Goal: Task Accomplishment & Management: Use online tool/utility

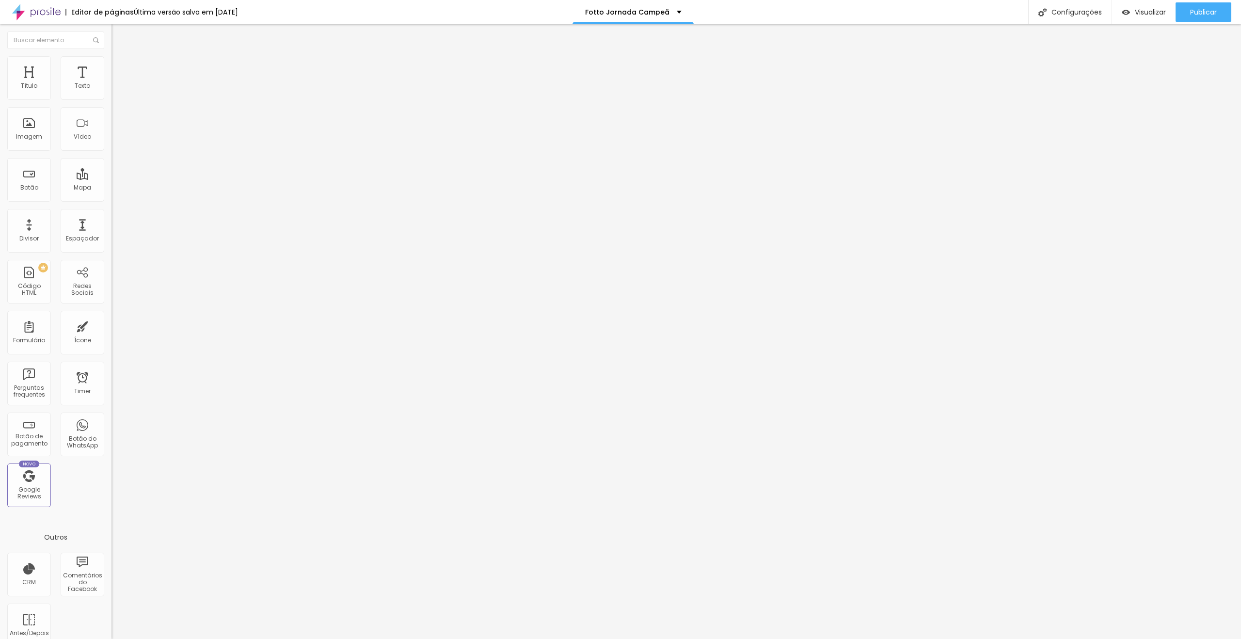
click at [117, 91] on input "[DATE] 23:45" at bounding box center [139, 86] width 45 height 10
click at [17, 130] on button "Previous Month" at bounding box center [17, 127] width 16 height 16
click at [40, 212] on div "2" at bounding box center [40, 208] width 10 height 10
click at [17, 127] on span "Previous Month" at bounding box center [17, 126] width 0 height 11
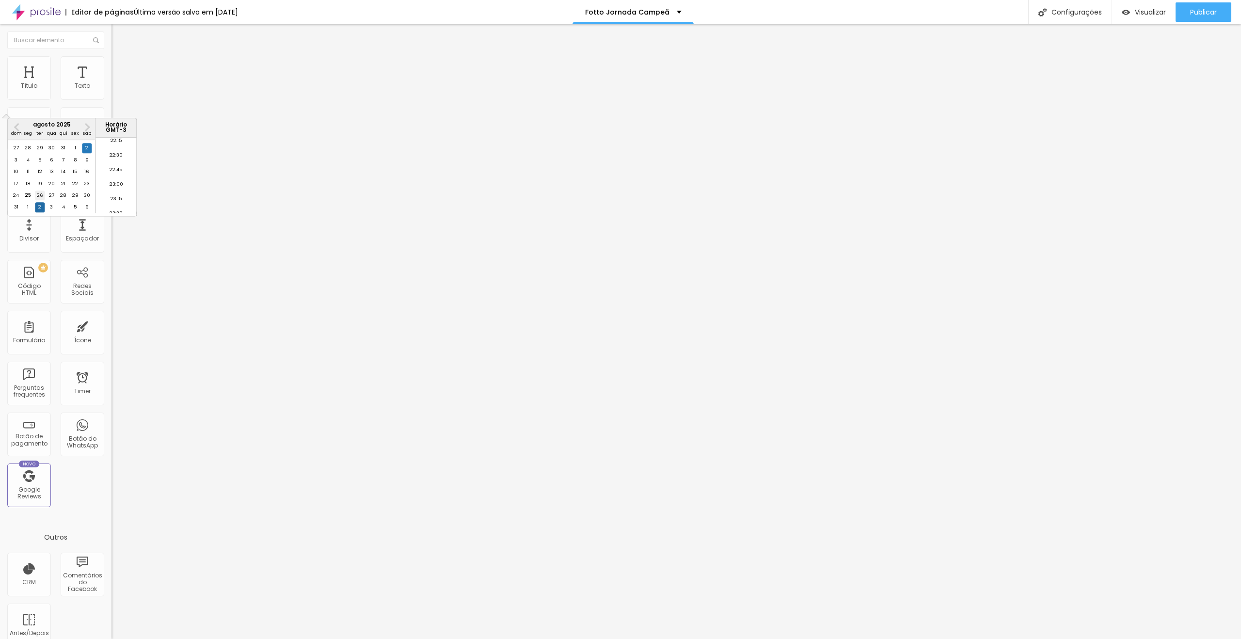
click at [35, 200] on div "26" at bounding box center [40, 195] width 10 height 10
type input "[DATE] 23:45"
click at [112, 203] on li "23:45" at bounding box center [115, 206] width 41 height 15
drag, startPoint x: 58, startPoint y: 66, endPoint x: 83, endPoint y: 66, distance: 25.2
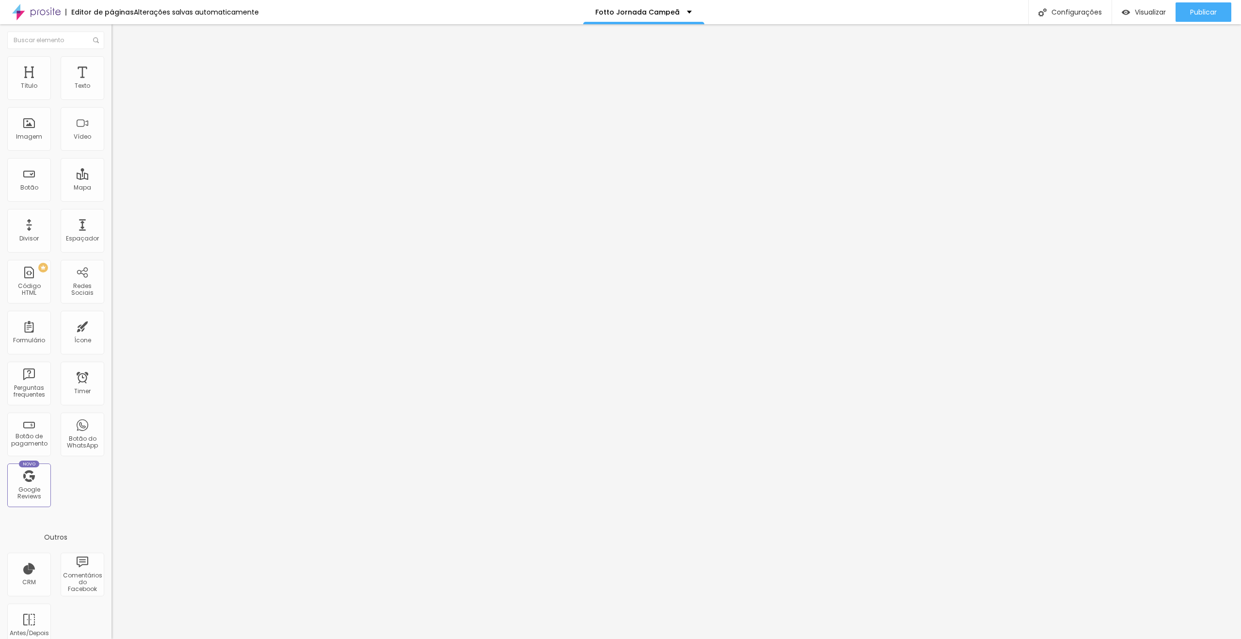
click at [120, 66] on span "Estilo" at bounding box center [127, 63] width 15 height 8
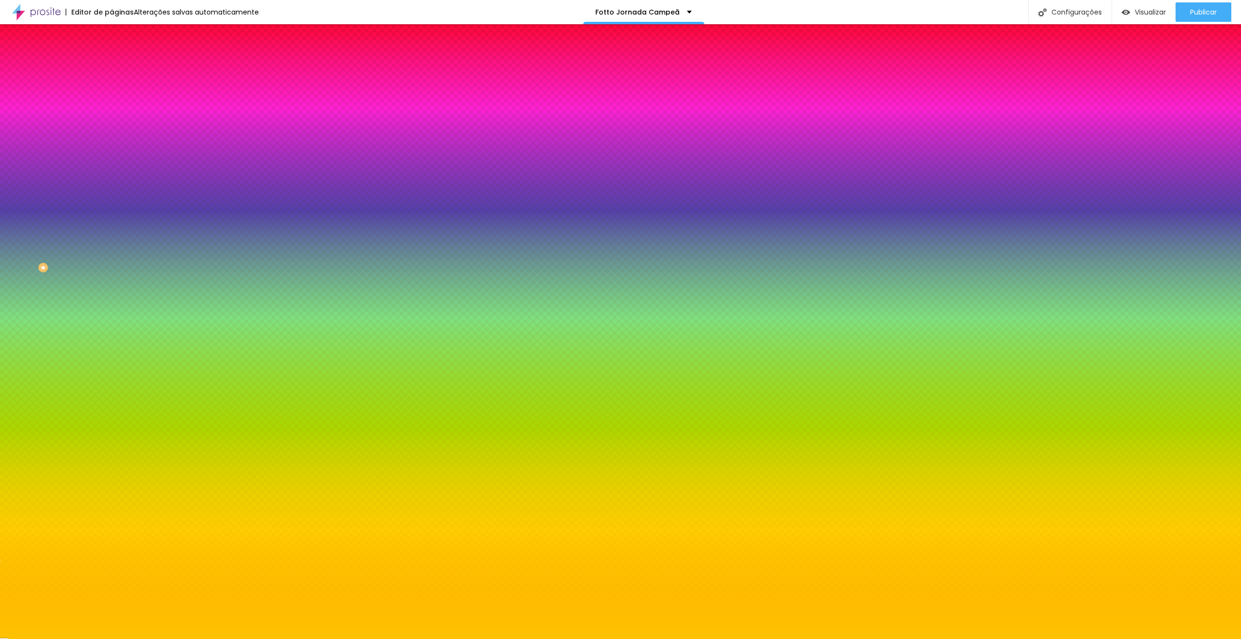
click at [120, 68] on span "Avançado" at bounding box center [136, 72] width 32 height 8
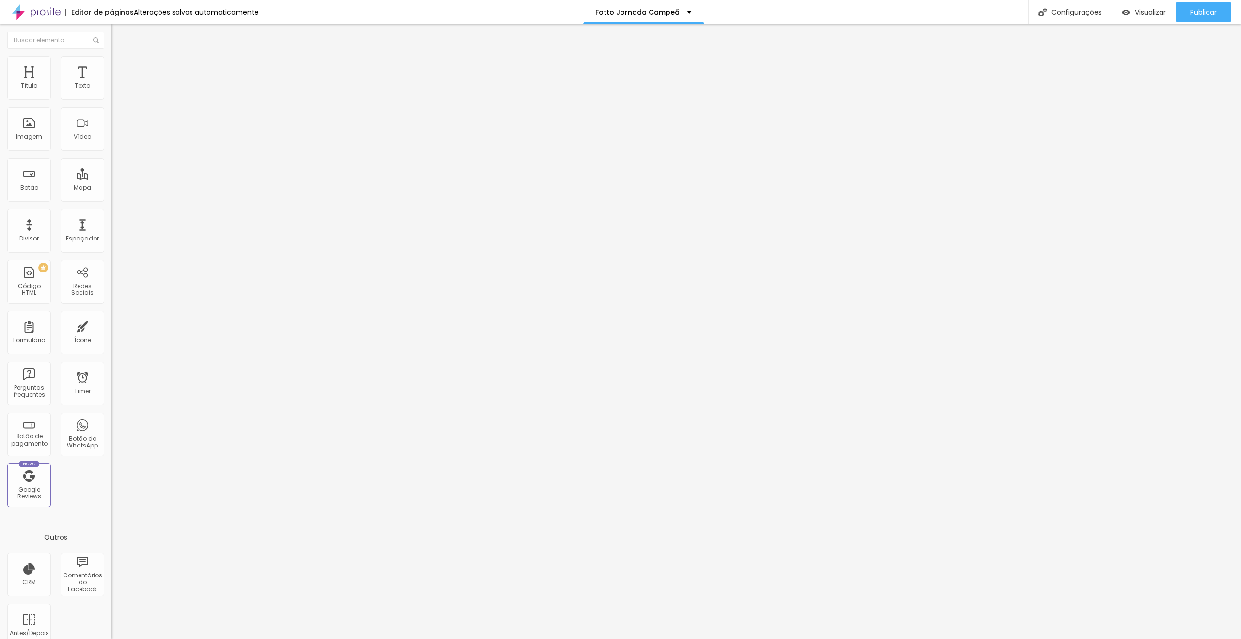
click at [120, 67] on span "Estilo" at bounding box center [127, 63] width 15 height 8
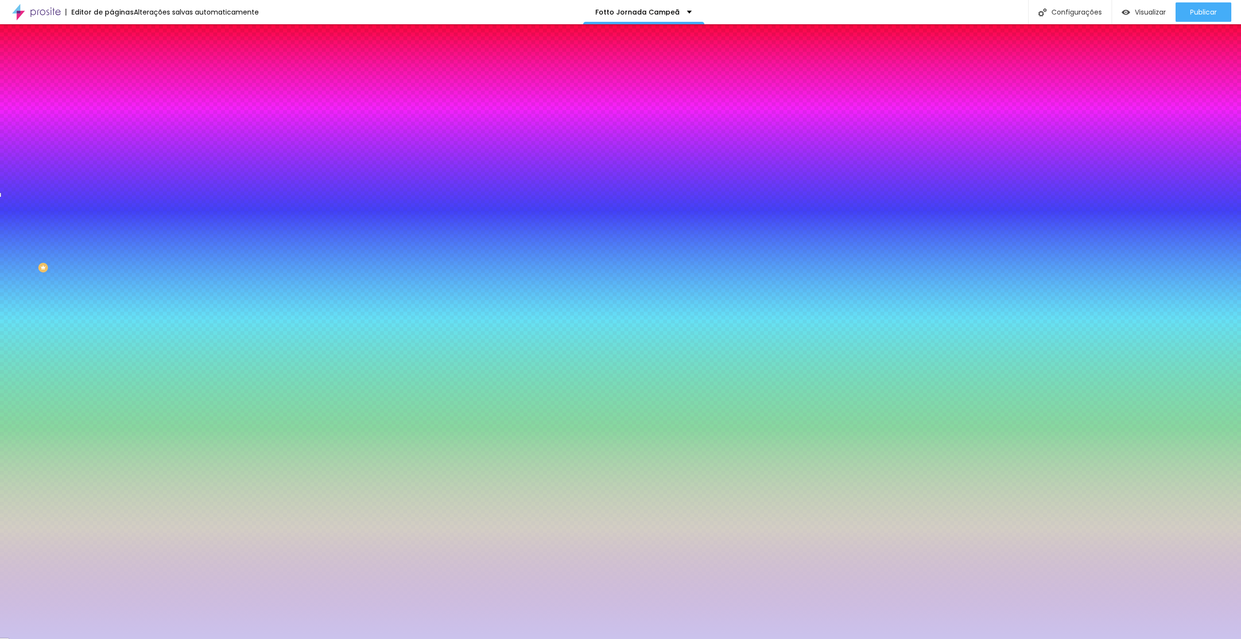
click at [120, 68] on span "Avançado" at bounding box center [136, 72] width 32 height 8
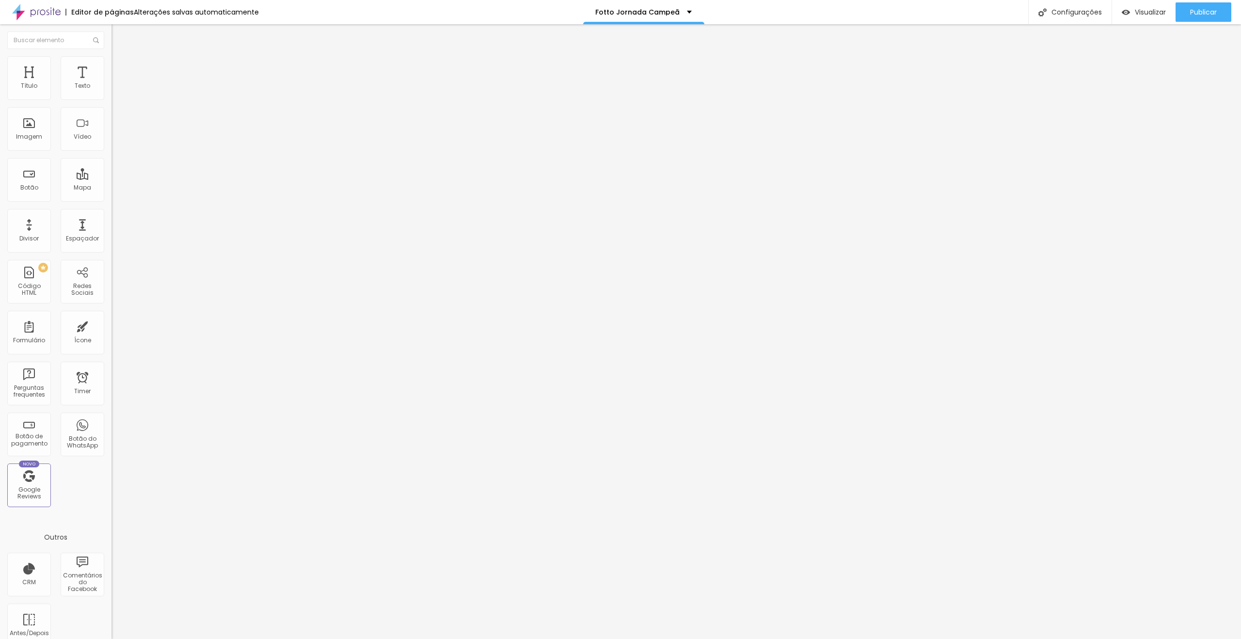
click at [120, 57] on span "Conteúdo" at bounding box center [135, 53] width 30 height 8
click at [111, 96] on img at bounding box center [114, 92] width 7 height 7
click at [1144, 18] on div "Visualizar" at bounding box center [1144, 11] width 44 height 19
click at [111, 75] on li "Avançado" at bounding box center [166, 71] width 111 height 10
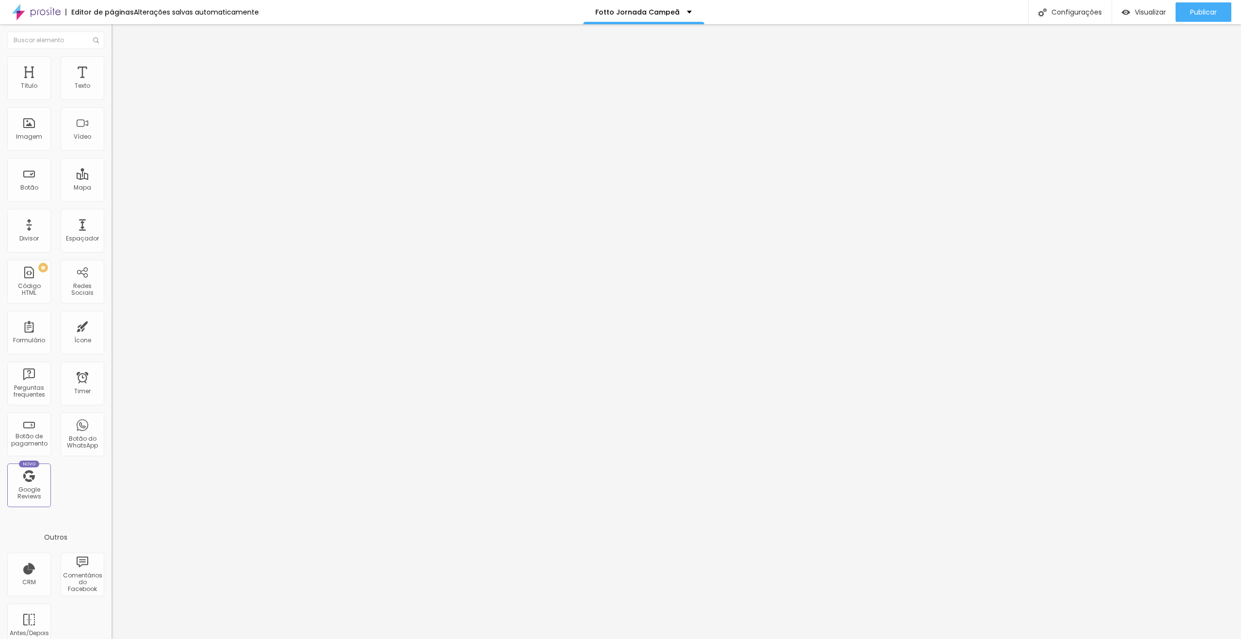
click at [111, 69] on ul "Conteúdo Estilo Avançado" at bounding box center [166, 61] width 111 height 29
click at [111, 66] on li "Estilo" at bounding box center [166, 61] width 111 height 10
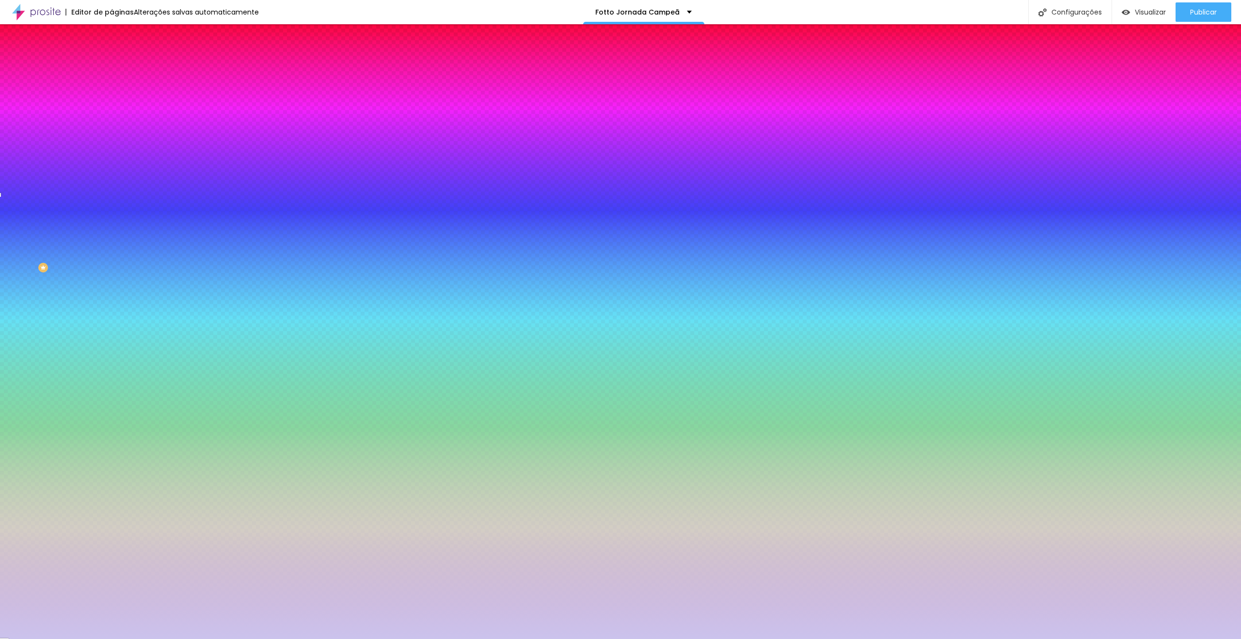
click at [111, 157] on button at bounding box center [118, 162] width 14 height 10
radio input "false"
click at [111, 157] on button at bounding box center [118, 162] width 14 height 10
radio input "false"
click at [111, 157] on button at bounding box center [118, 162] width 14 height 10
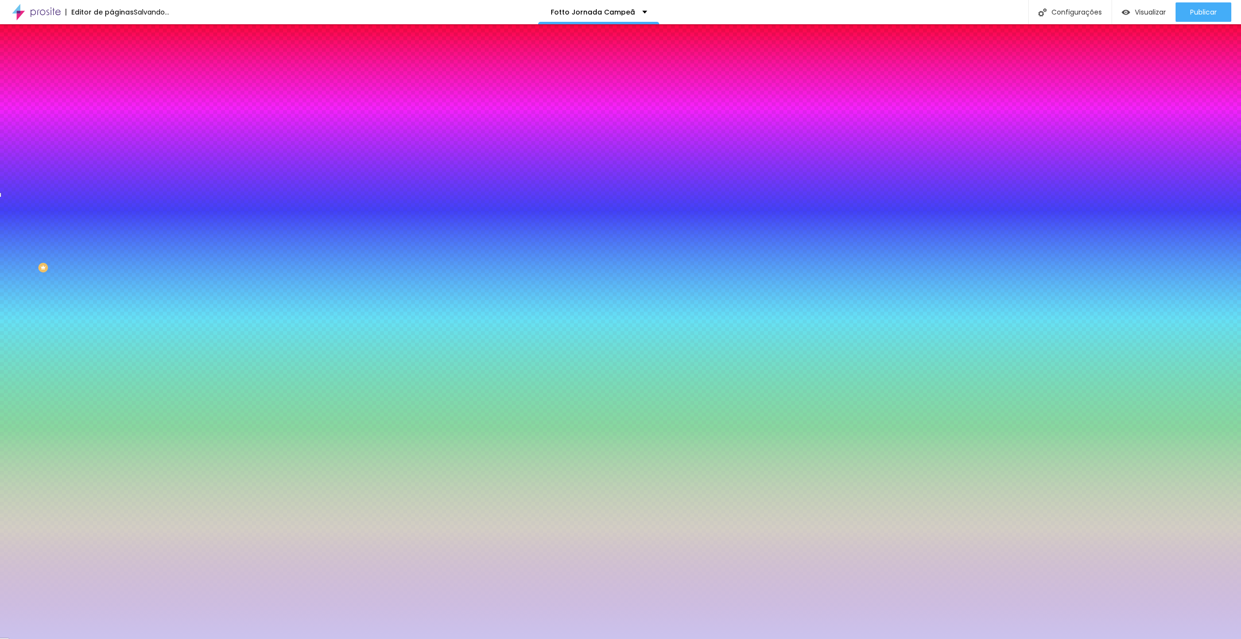
radio input "false"
radio input "true"
click at [111, 157] on button at bounding box center [118, 162] width 14 height 10
radio input "true"
radio input "false"
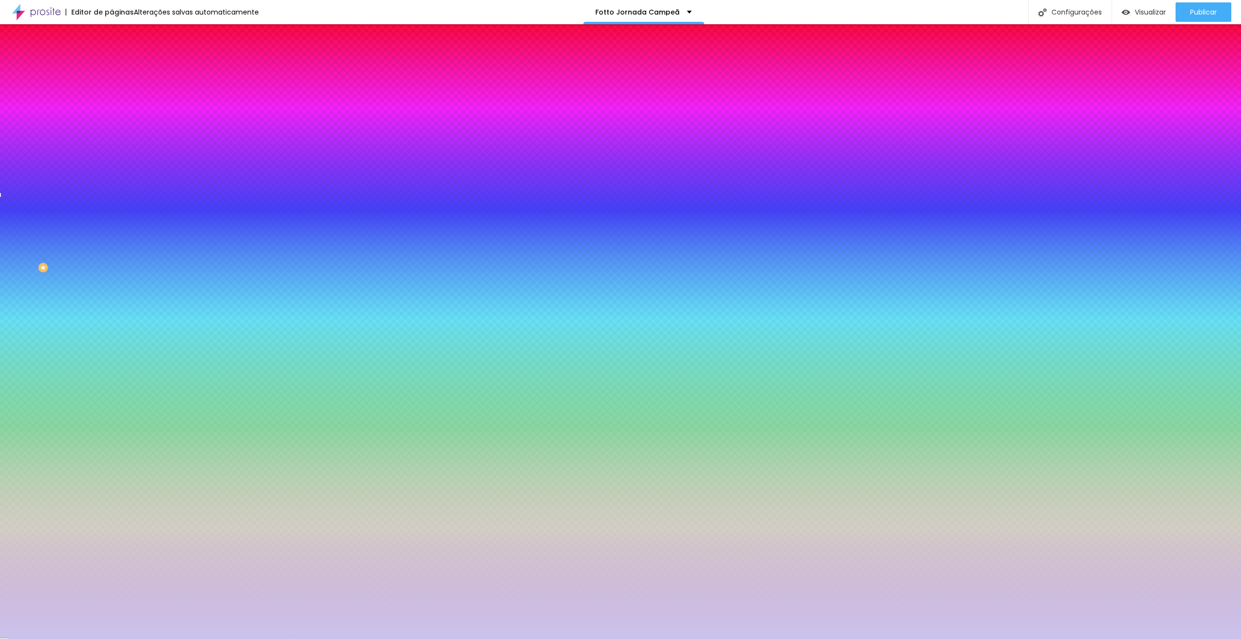
click at [111, 157] on button at bounding box center [118, 162] width 14 height 10
radio input "false"
radio input "true"
click at [111, 190] on div at bounding box center [166, 190] width 111 height 0
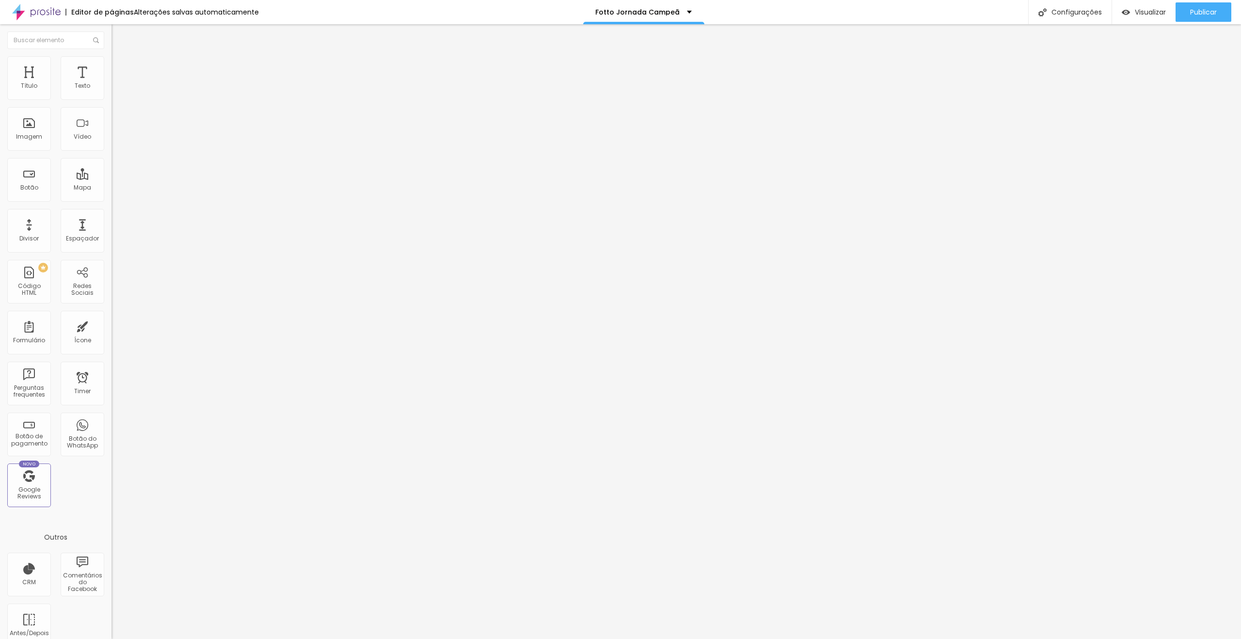
click at [111, 61] on li "Estilo" at bounding box center [166, 61] width 111 height 10
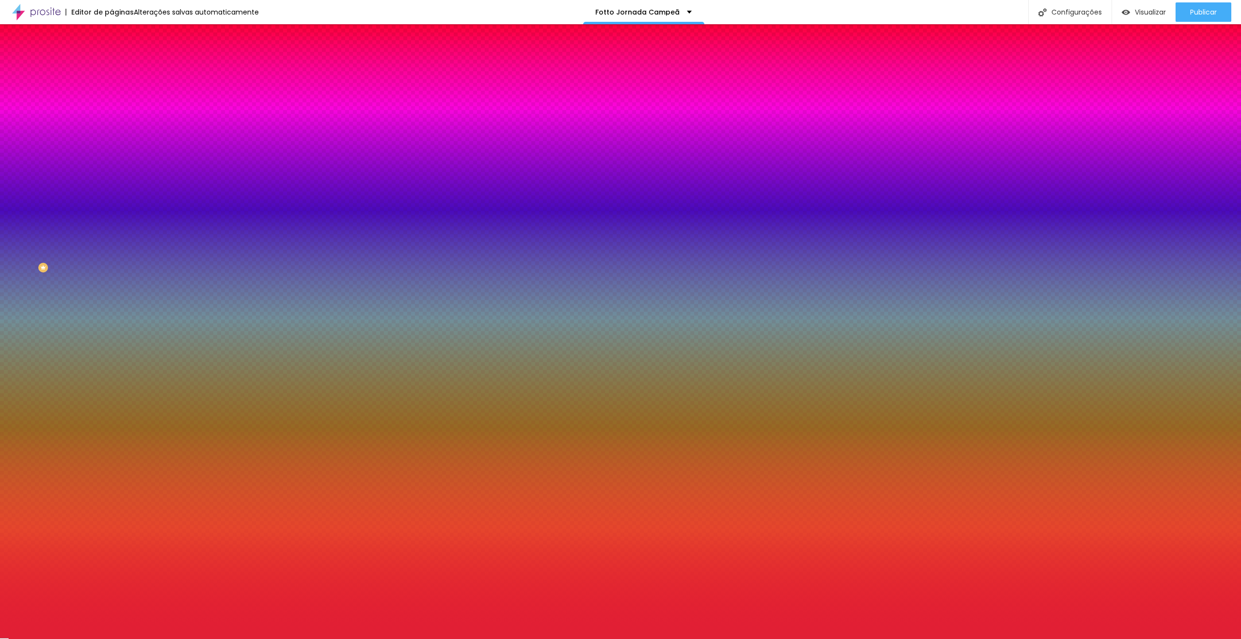
click at [111, 142] on input "#E11F35" at bounding box center [169, 137] width 116 height 10
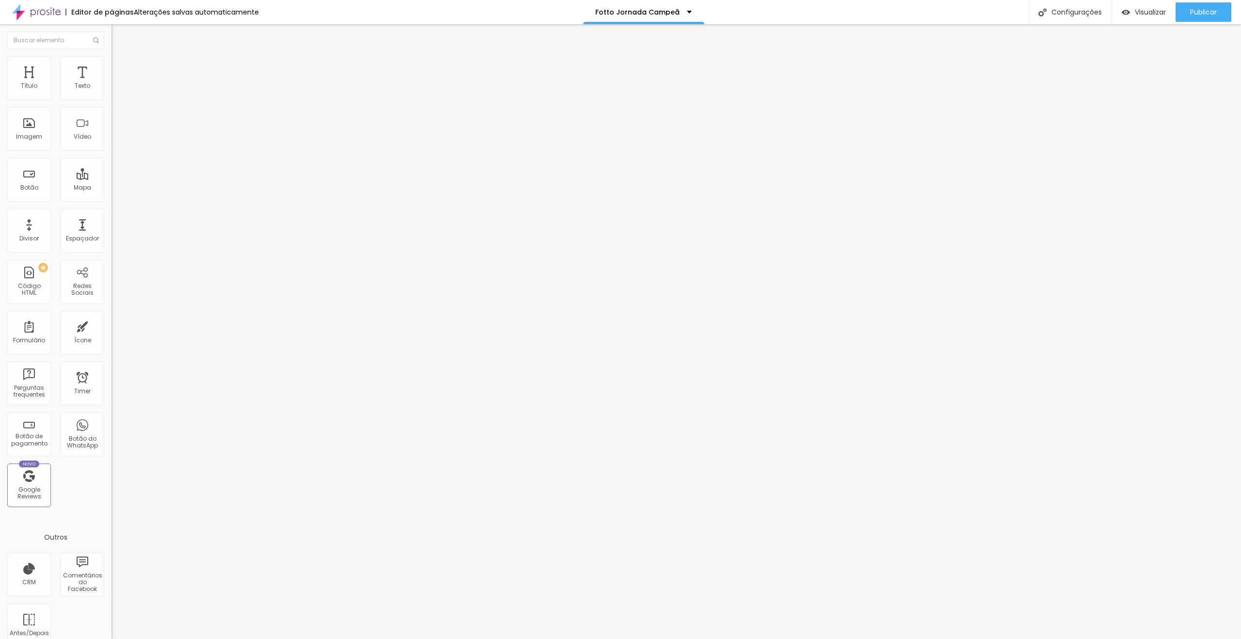
click at [111, 64] on li "Estilo" at bounding box center [166, 61] width 111 height 10
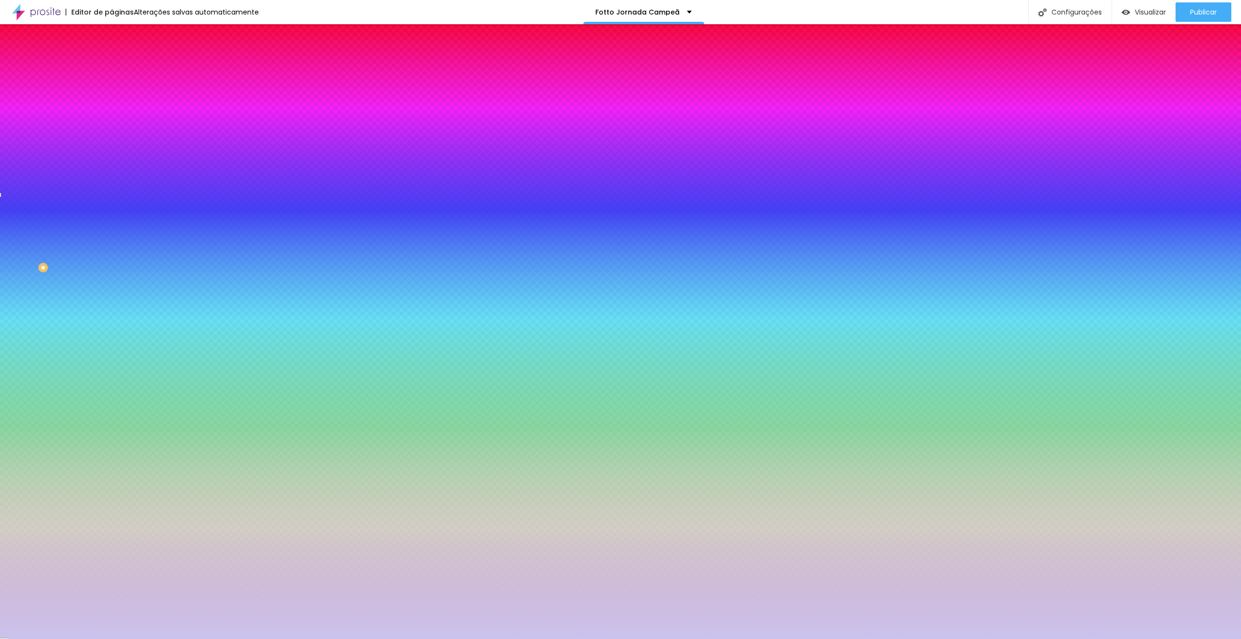
click at [111, 190] on input "#CBC3ED" at bounding box center [169, 195] width 116 height 10
paste input "E11F35"
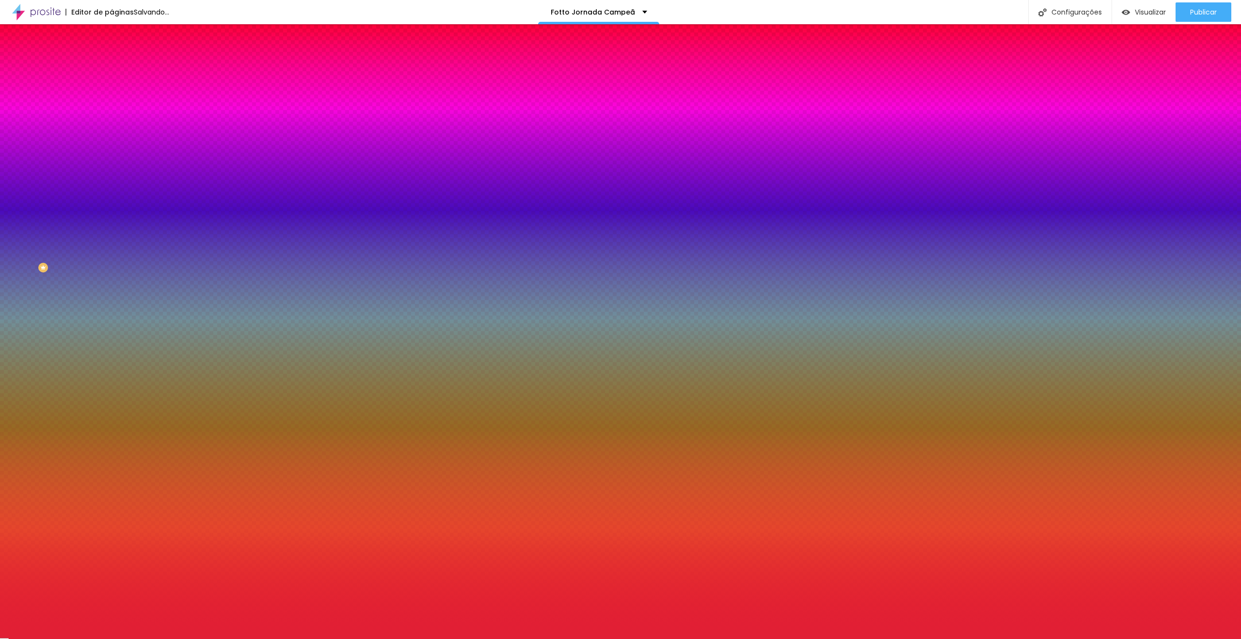
type input "#E11F35"
click at [111, 177] on div "Visual Cor de fundo Voltar ao padrão #E11F35 Tipografia do número Voltar ao pad…" at bounding box center [166, 198] width 111 height 244
click at [111, 217] on button "button" at bounding box center [118, 222] width 14 height 10
type input "#FFFFFF"
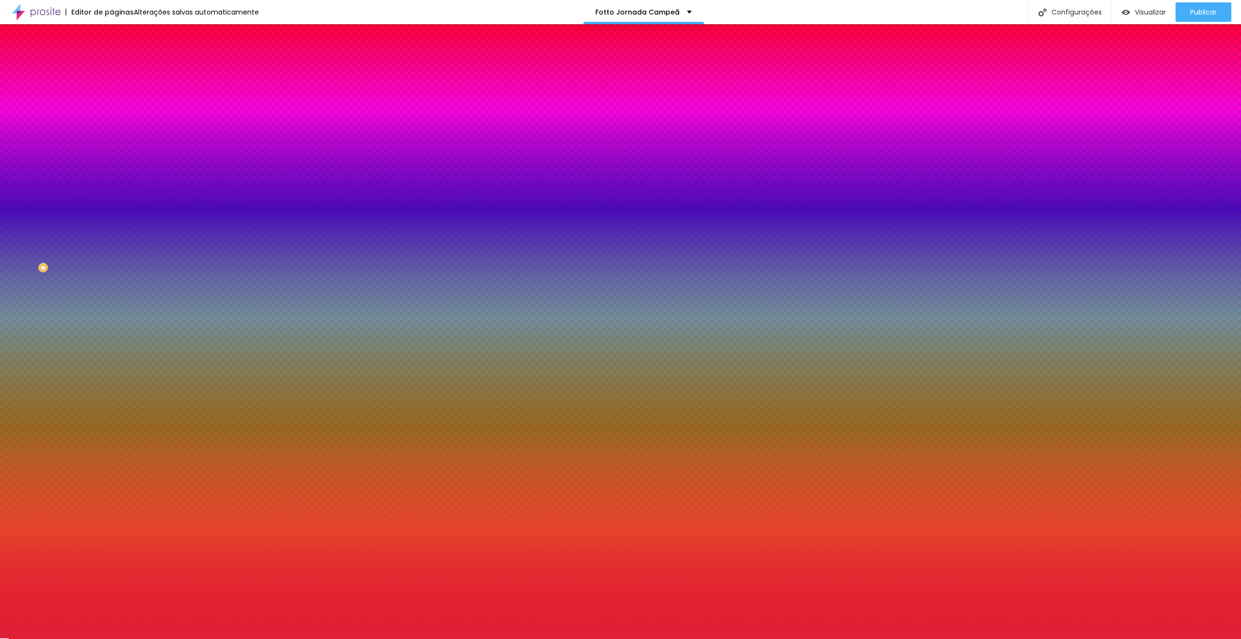
drag, startPoint x: 177, startPoint y: 294, endPoint x: 117, endPoint y: 246, distance: 76.5
drag, startPoint x: 102, startPoint y: 311, endPoint x: 104, endPoint y: 303, distance: 7.9
click at [103, 638] on div at bounding box center [620, 639] width 1241 height 0
click at [119, 272] on icon "button" at bounding box center [120, 273] width 2 height 2
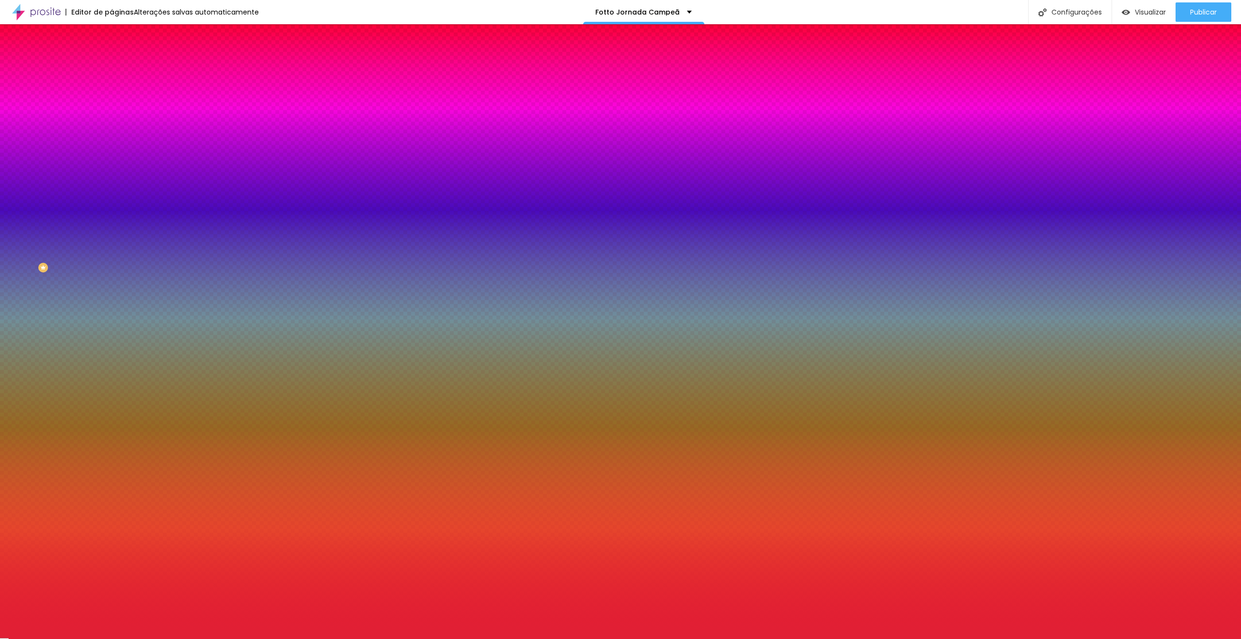
type input "0"
drag, startPoint x: 128, startPoint y: 281, endPoint x: 46, endPoint y: 269, distance: 83.3
type input "0"
click at [243, 638] on div at bounding box center [620, 639] width 1241 height 0
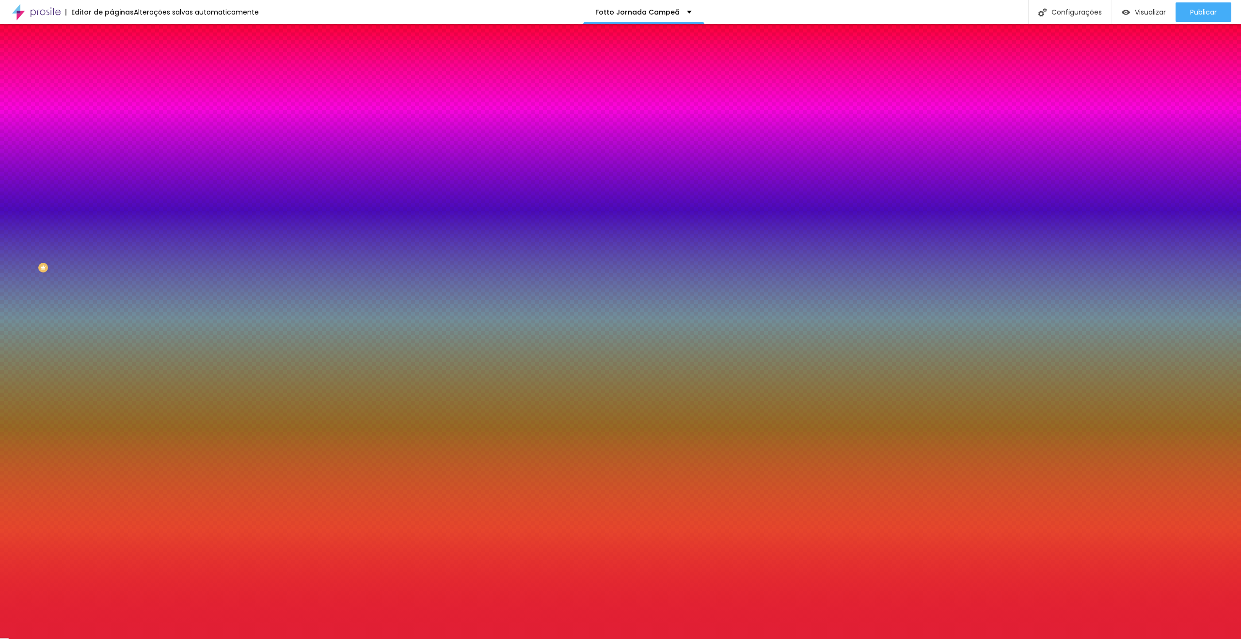
click at [115, 272] on icon "button" at bounding box center [118, 275] width 6 height 6
type input "1"
type input "0"
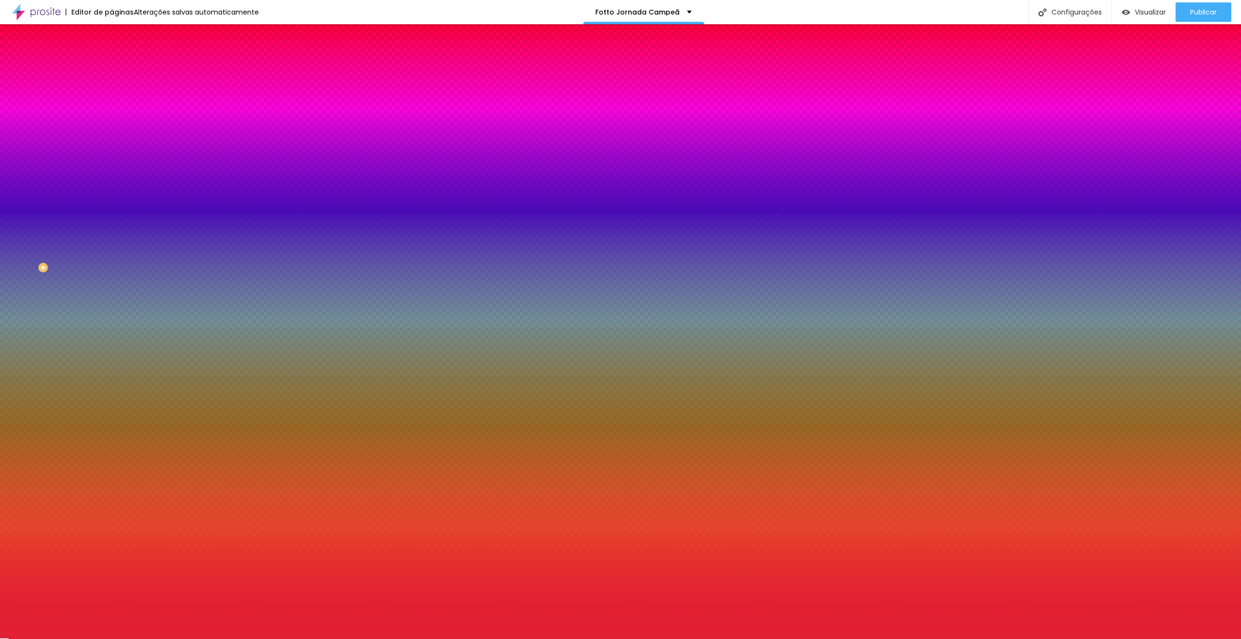
type input "2"
type input "3"
type input "4"
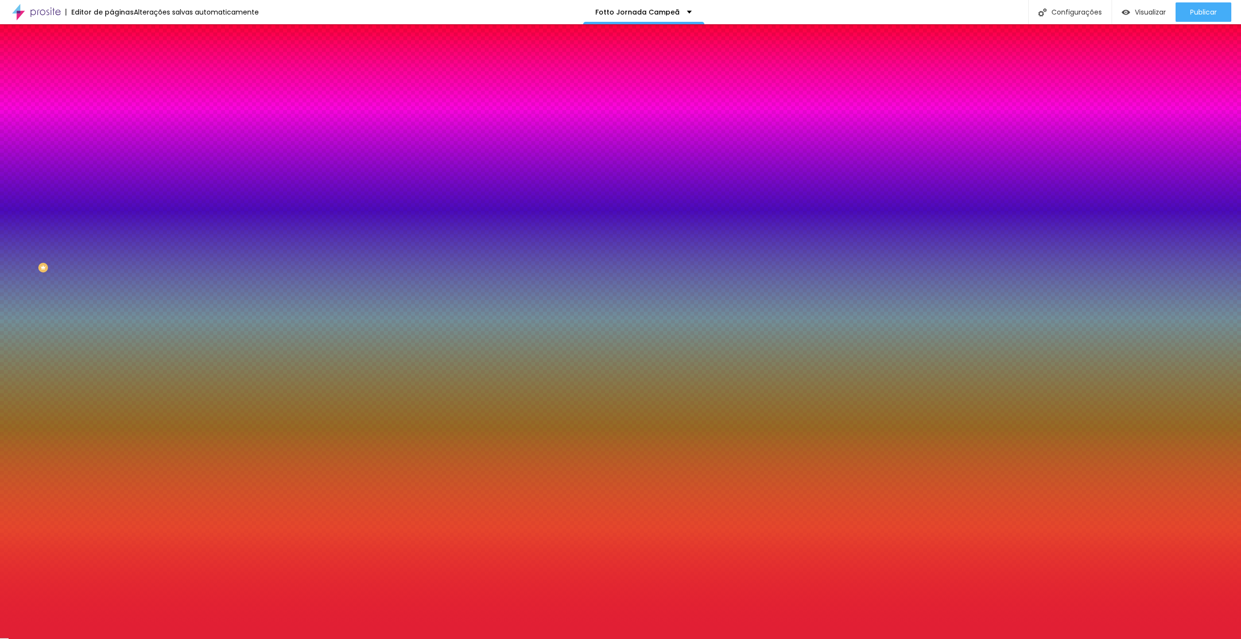
type input "4"
type input "5"
type input "9"
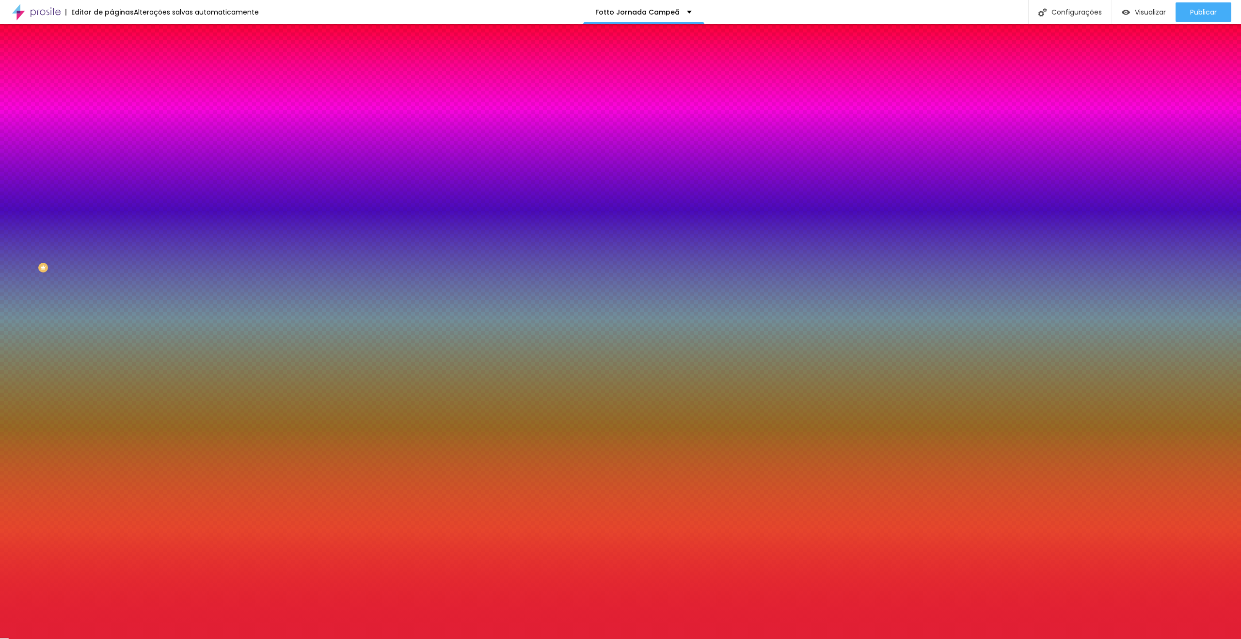
type input "50"
type input "20"
type input "1"
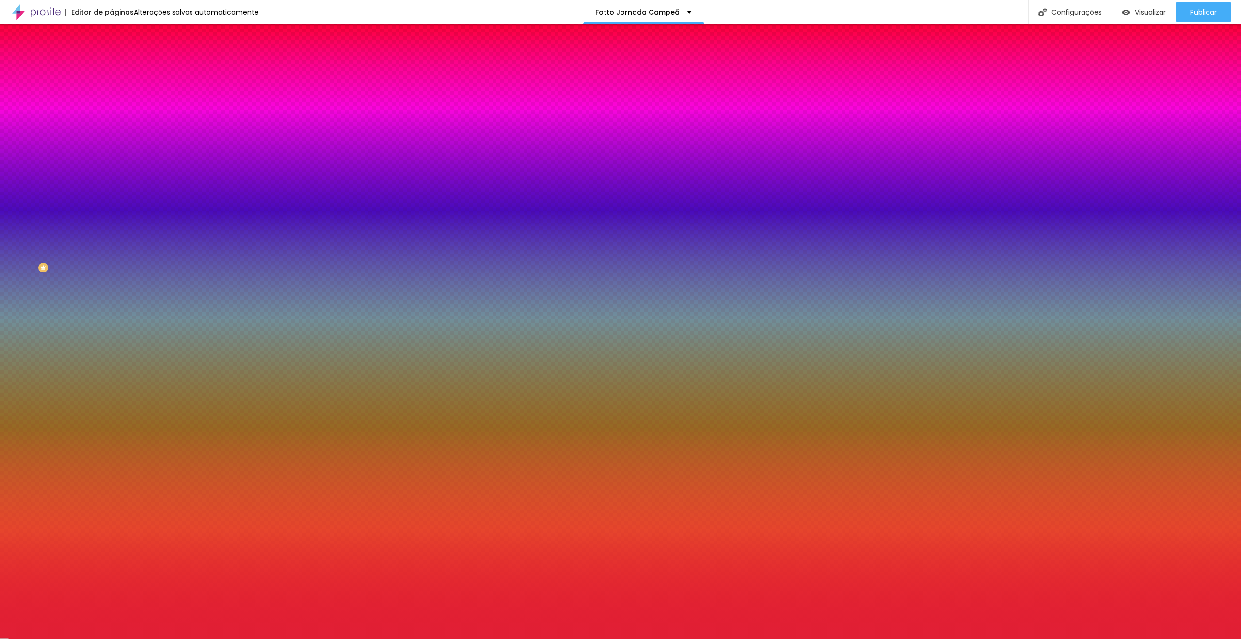
type input "1"
type input "0"
type input "3"
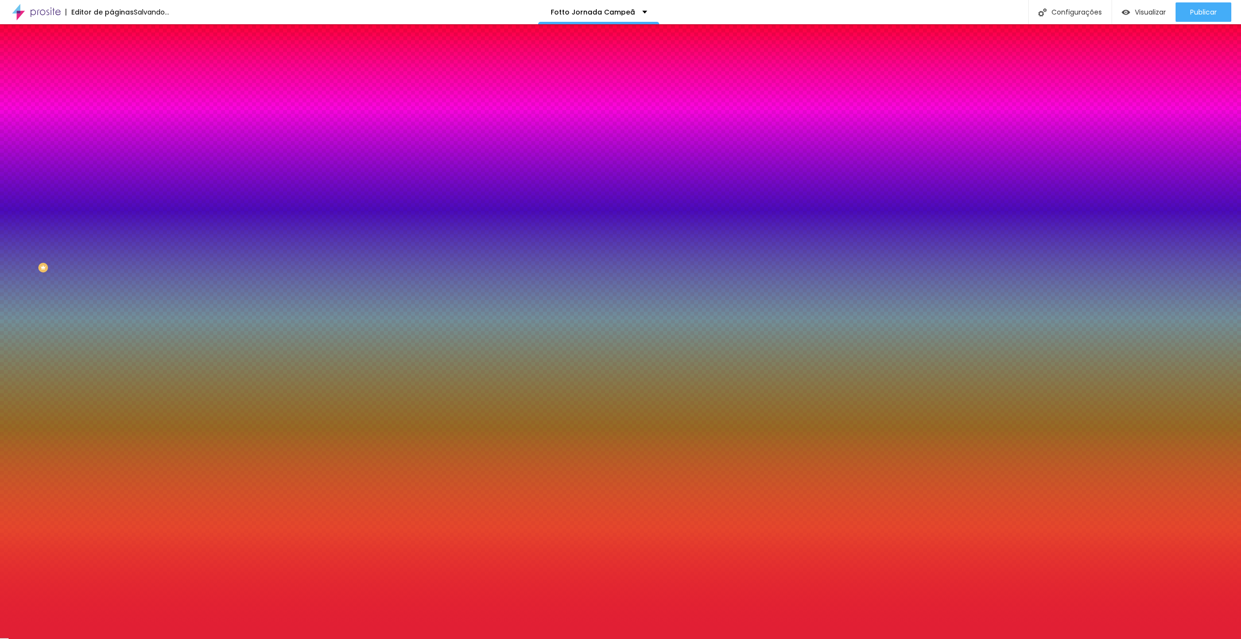
type input "4"
type input "5"
type input "7"
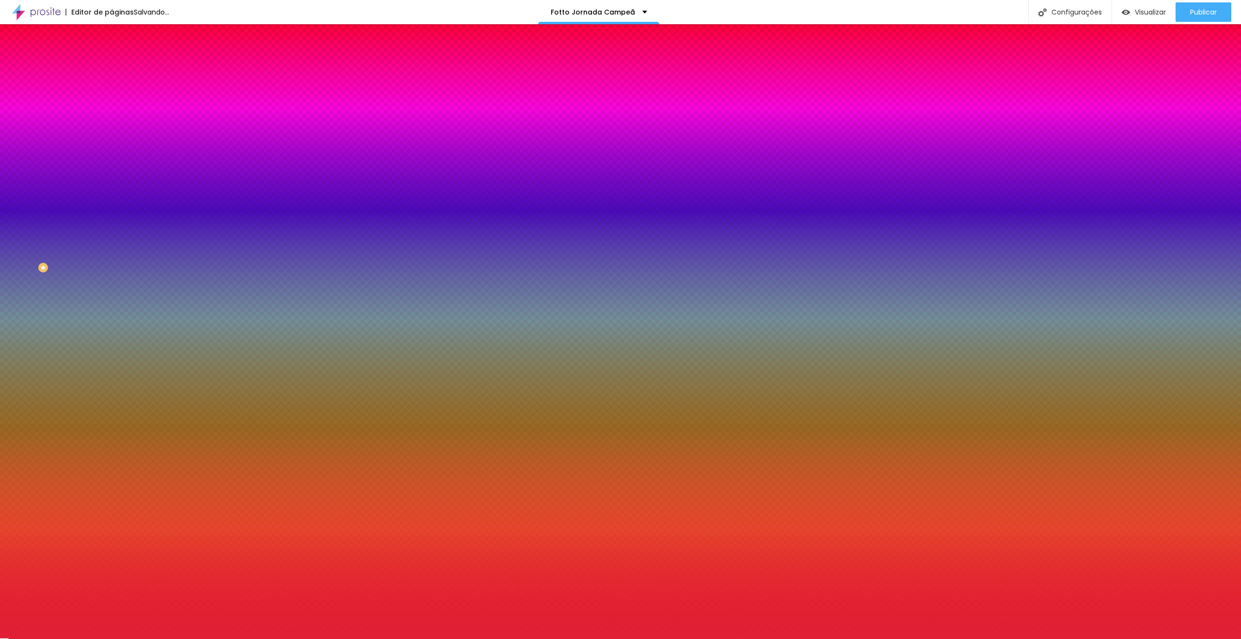
type input "7"
type input "8"
drag, startPoint x: 112, startPoint y: 252, endPoint x: 122, endPoint y: 276, distance: 26.1
type input "8"
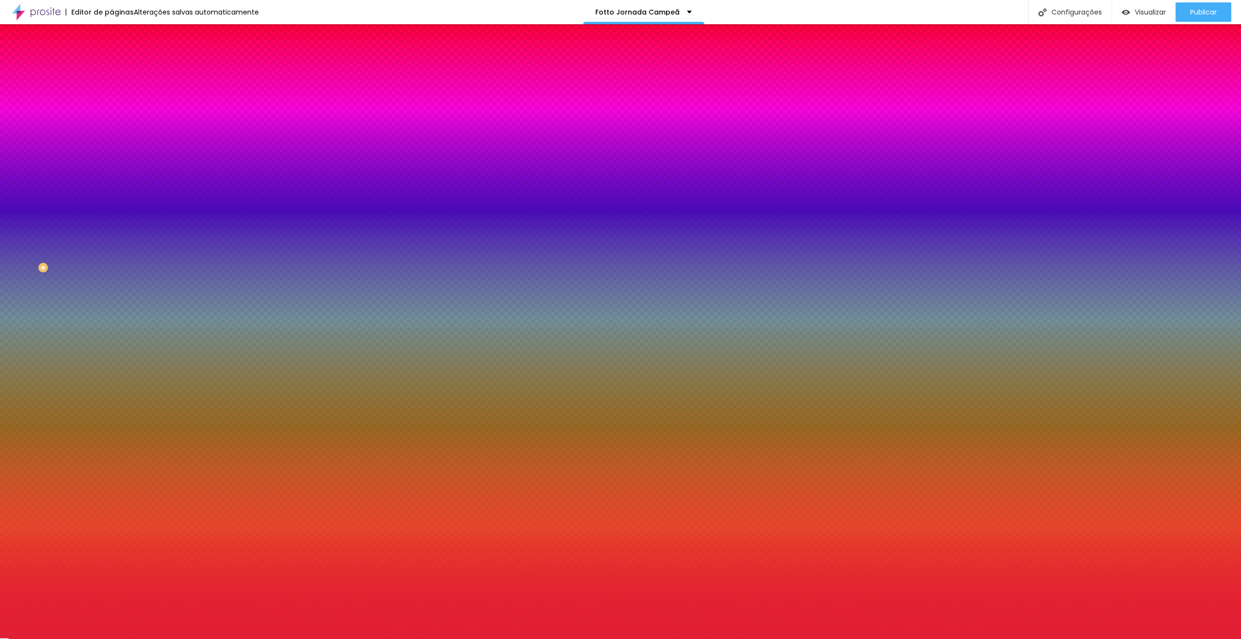
click at [76, 638] on div at bounding box center [620, 639] width 1241 height 0
click at [111, 320] on div at bounding box center [166, 320] width 111 height 0
click at [120, 68] on span "Avançado" at bounding box center [136, 72] width 32 height 8
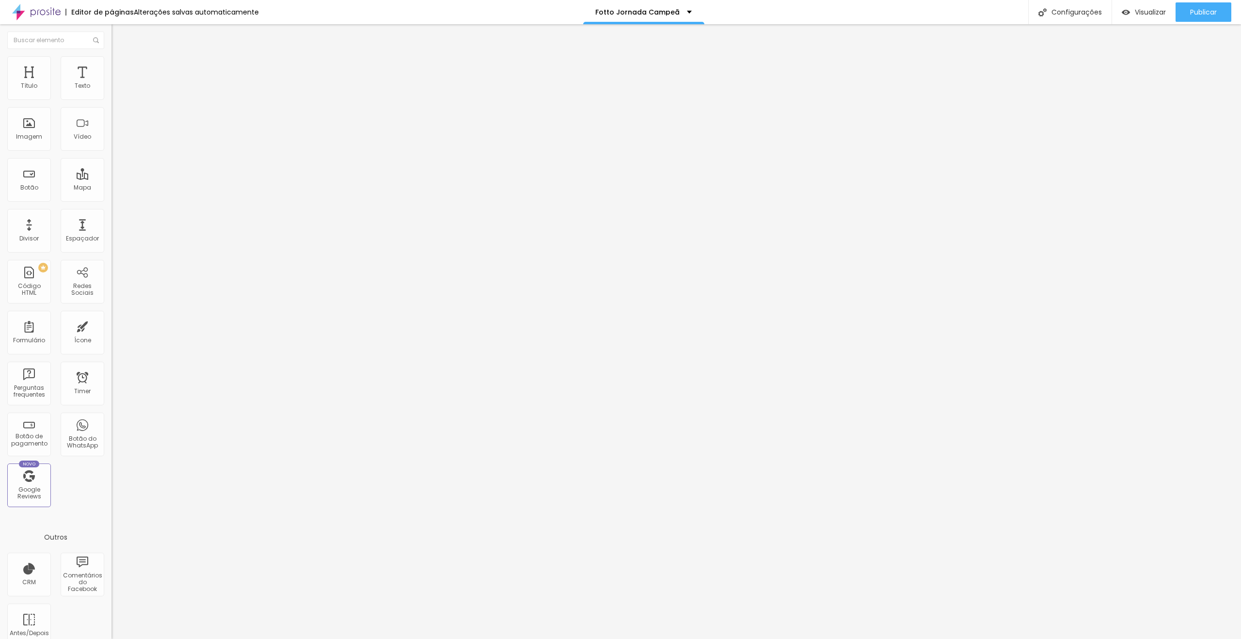
click at [111, 56] on li "Conteúdo" at bounding box center [166, 52] width 111 height 10
click at [111, 97] on div at bounding box center [166, 97] width 111 height 0
click at [111, 102] on img at bounding box center [113, 99] width 5 height 5
click at [111, 169] on input "text" at bounding box center [169, 164] width 116 height 10
type input "Dias"
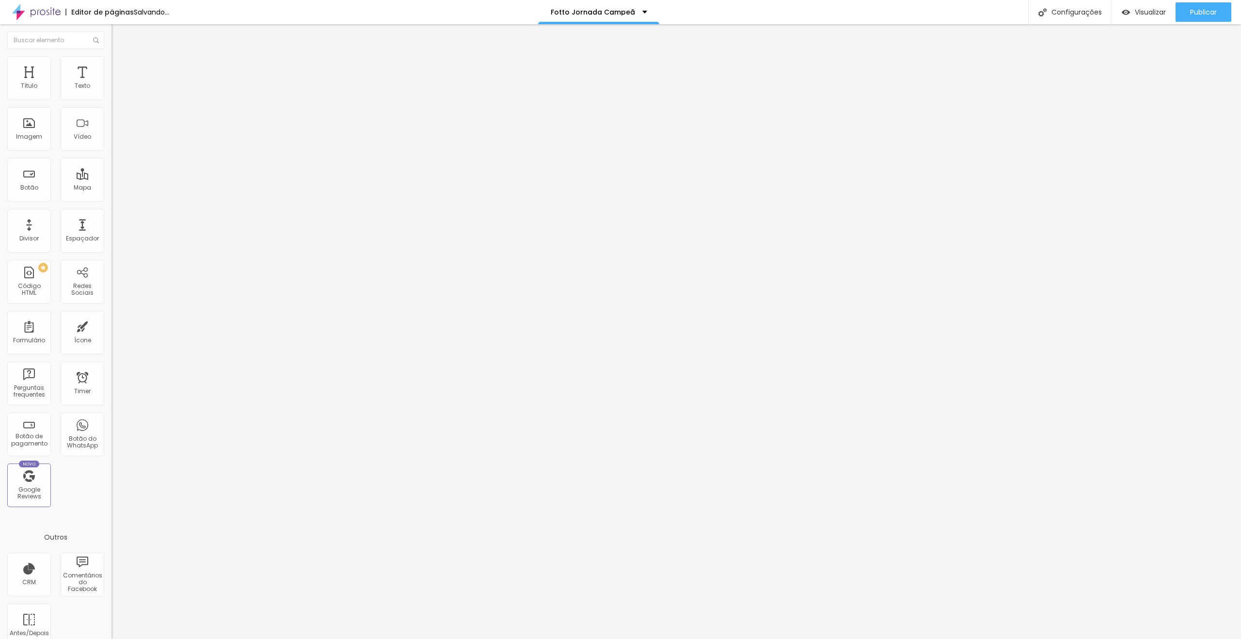
click at [111, 196] on input "text" at bounding box center [169, 192] width 116 height 10
type input "Horas"
click at [111, 223] on input "text" at bounding box center [169, 219] width 116 height 10
type input "Minutos"
click at [111, 251] on input "text" at bounding box center [169, 246] width 116 height 10
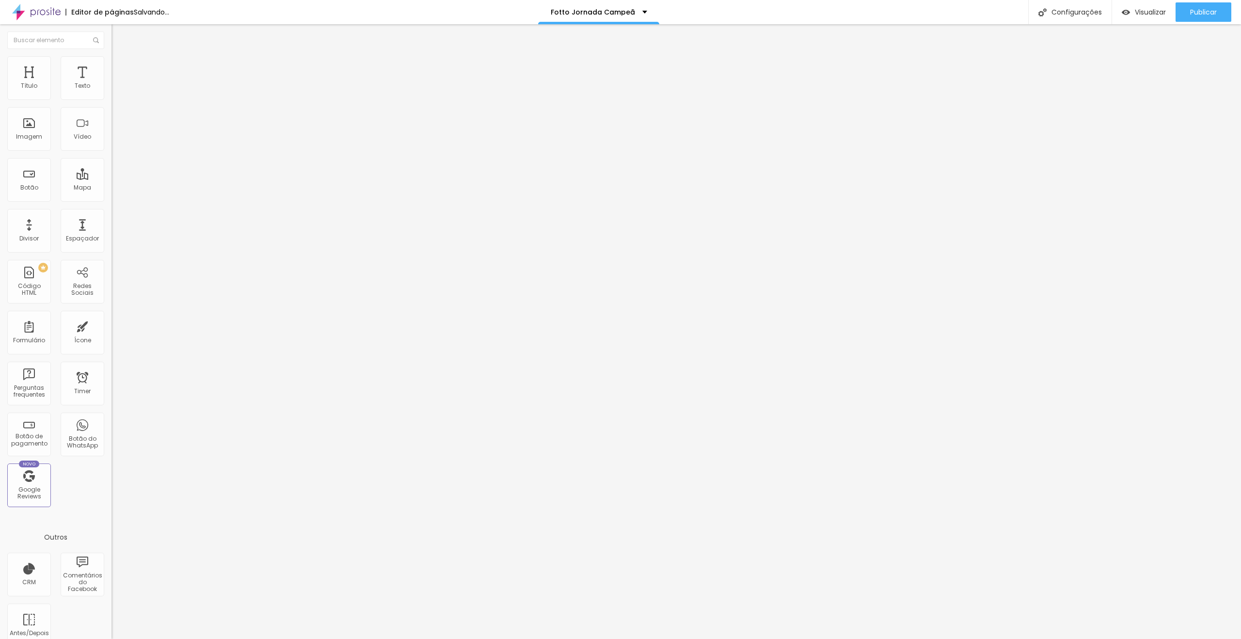
type input "Segundos"
drag, startPoint x: 55, startPoint y: 313, endPoint x: 0, endPoint y: 301, distance: 56.0
click at [111, 259] on div "Data e horário [DATE] 23:45 Mostrar contador de [PERSON_NAME] Minutos Segundos …" at bounding box center [166, 168] width 111 height 184
drag, startPoint x: 47, startPoint y: 276, endPoint x: 10, endPoint y: 272, distance: 38.1
click at [111, 259] on div "Data e horário [DATE] 23:45 Mostrar contador de [PERSON_NAME] Minutos Segundos …" at bounding box center [166, 168] width 111 height 184
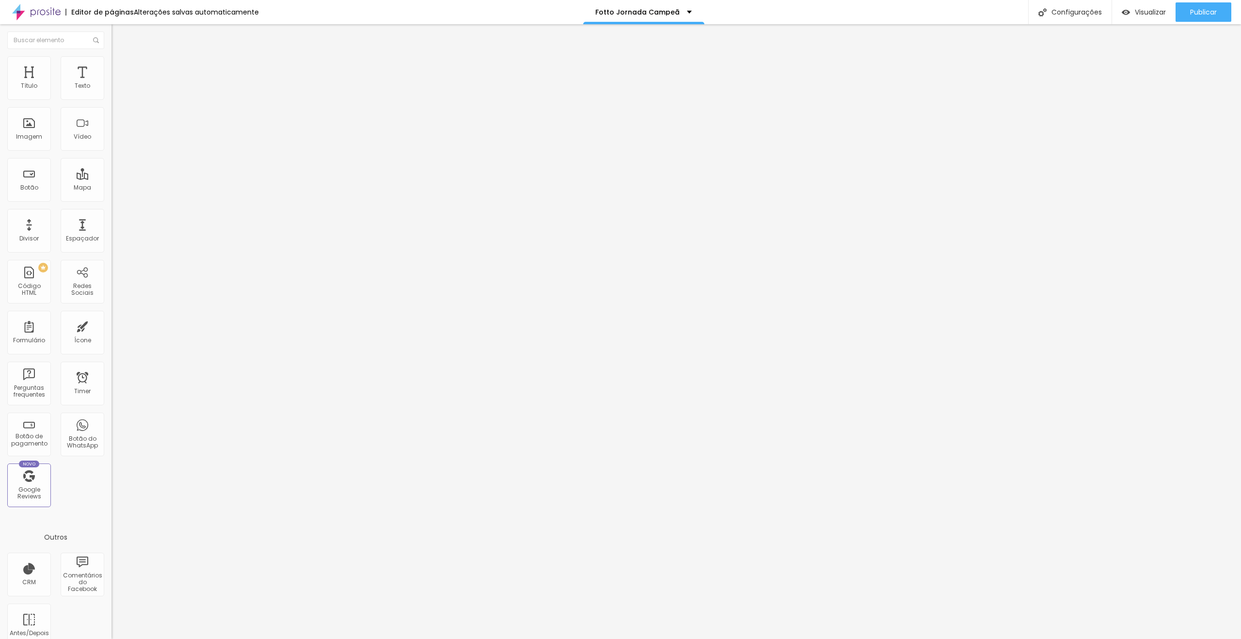
scroll to position [0, 0]
drag, startPoint x: 17, startPoint y: 245, endPoint x: 24, endPoint y: 232, distance: 15.0
click at [111, 242] on div "Data e horário [DATE] 23:45 Mostrar contador de [PERSON_NAME] Minutos Segundos …" at bounding box center [166, 168] width 111 height 184
drag, startPoint x: 44, startPoint y: 206, endPoint x: 0, endPoint y: 198, distance: 44.3
click at [111, 198] on div "Data e horário [DATE] 23:45 Mostrar contador de [PERSON_NAME] Minutos Segundos …" at bounding box center [166, 168] width 111 height 184
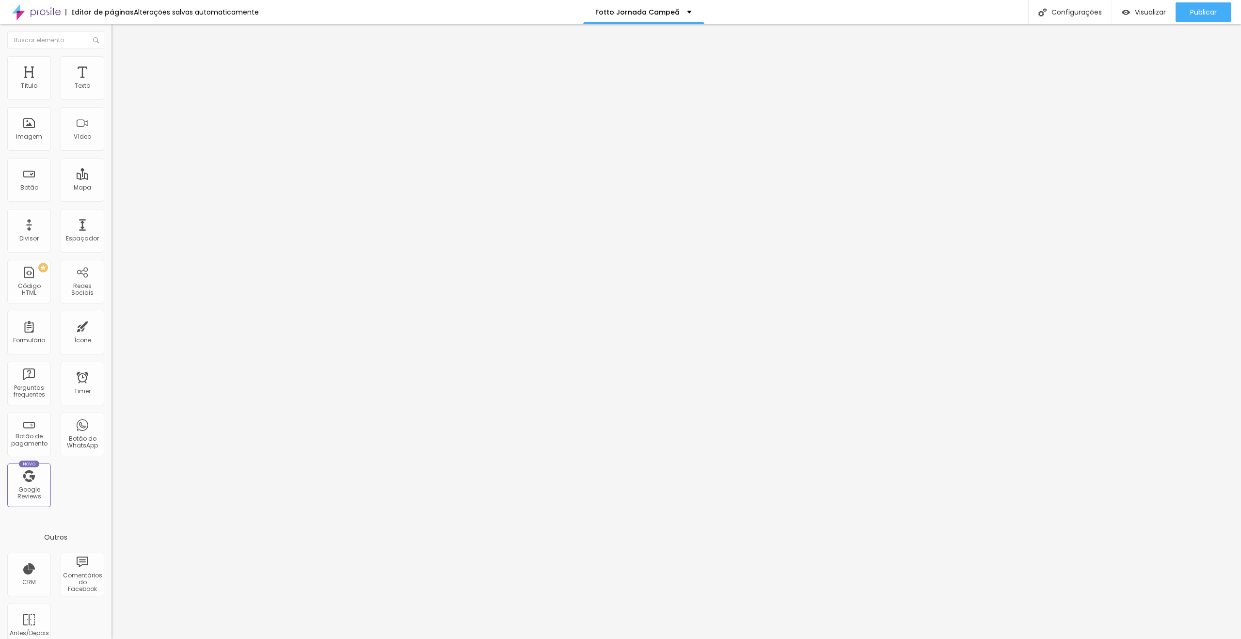
click at [111, 66] on li "Avançado" at bounding box center [166, 71] width 111 height 10
type input "6"
type input "11"
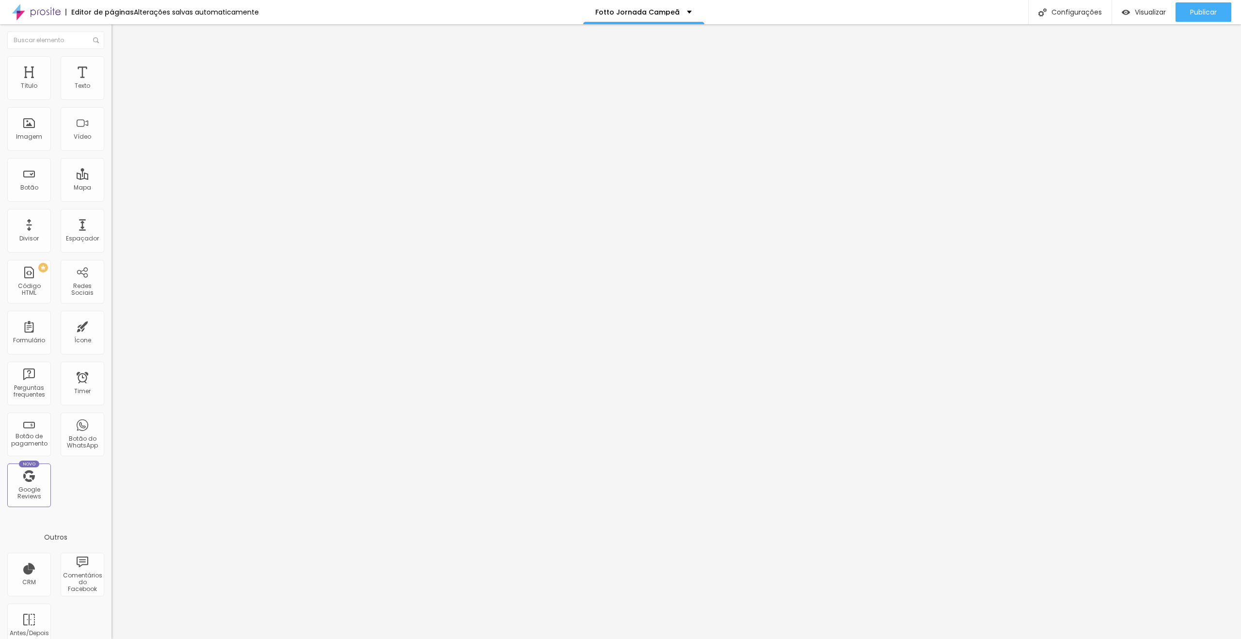
type input "18"
type input "22"
type input "21"
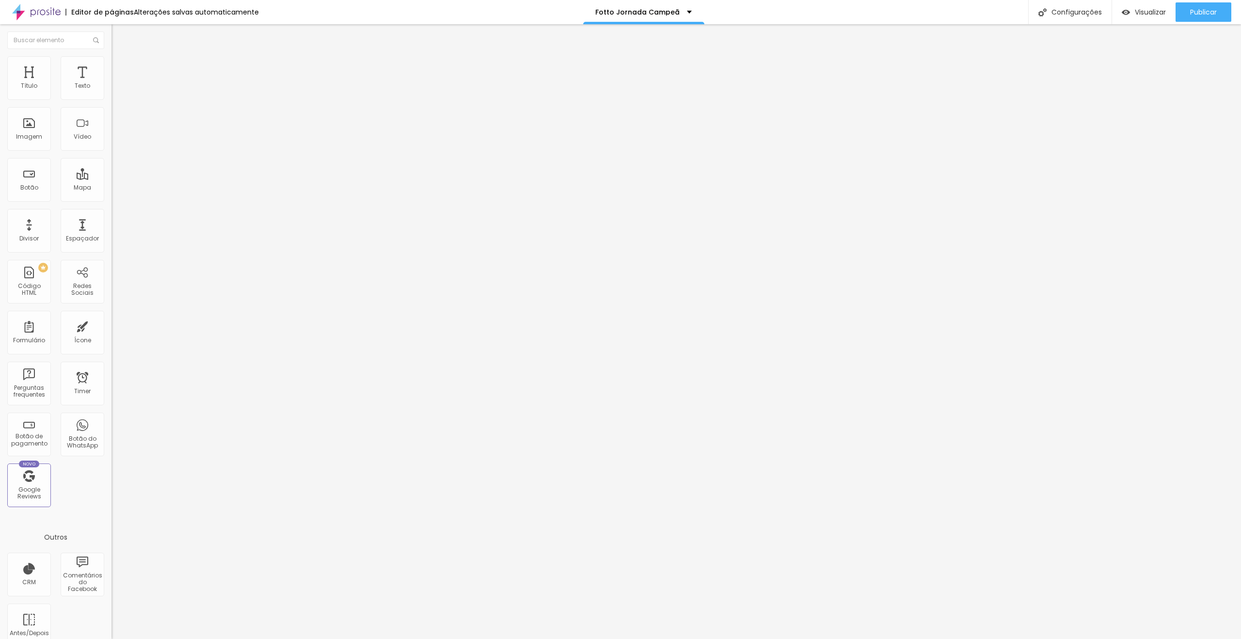
type input "21"
type input "6"
type input "0"
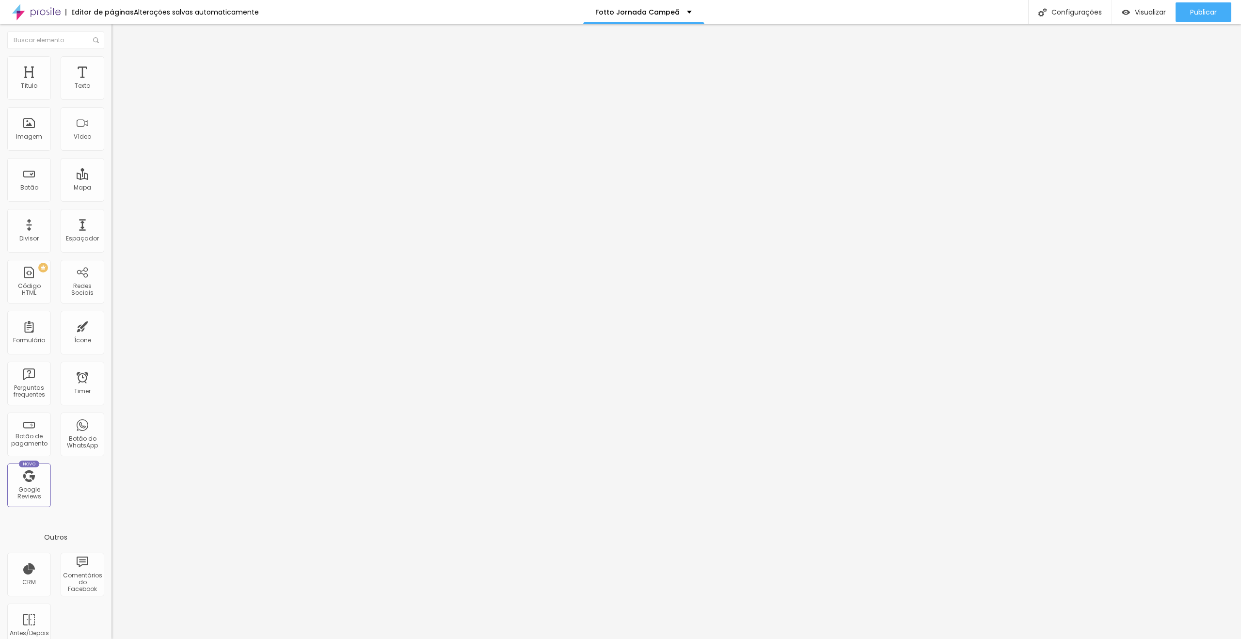
drag, startPoint x: 24, startPoint y: 112, endPoint x: 0, endPoint y: 113, distance: 23.8
click at [111, 325] on input "range" at bounding box center [142, 329] width 63 height 8
type input "1"
type input "3"
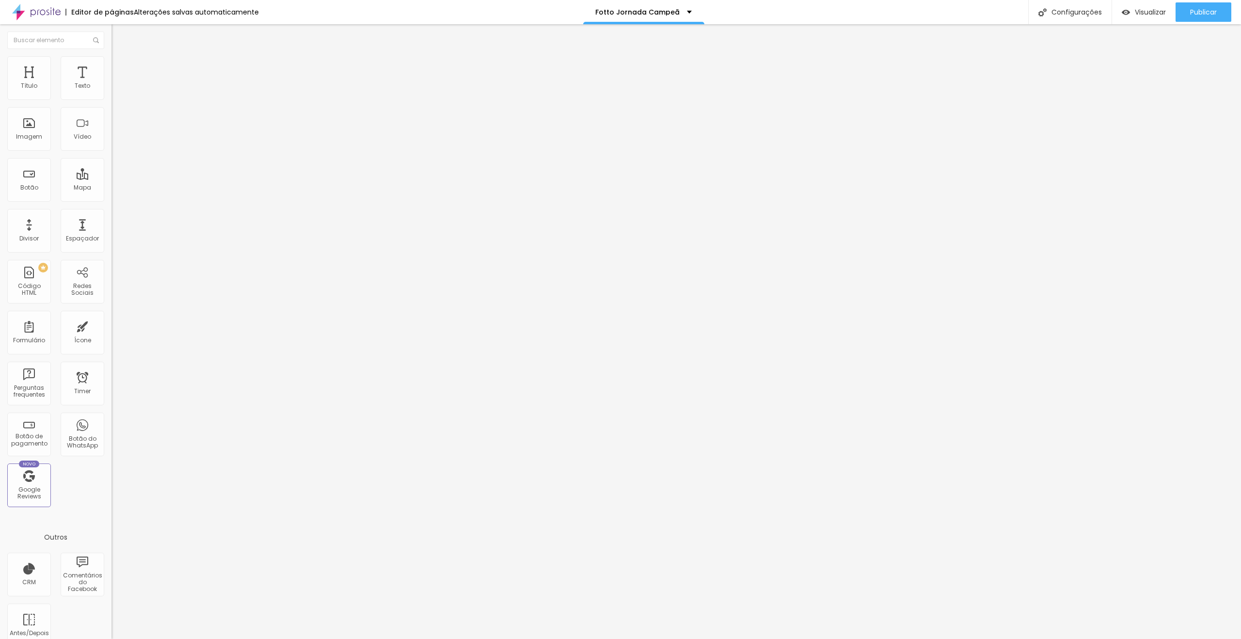
type input "3"
type input "4"
type input "5"
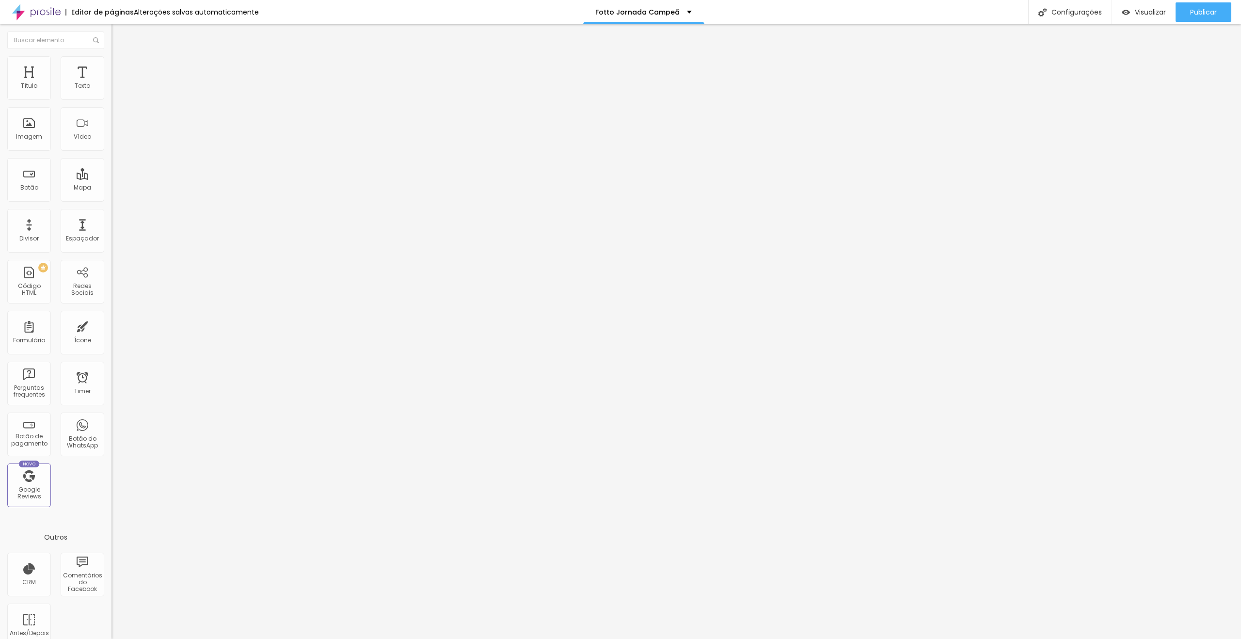
type input "6"
type input "7"
type input "8"
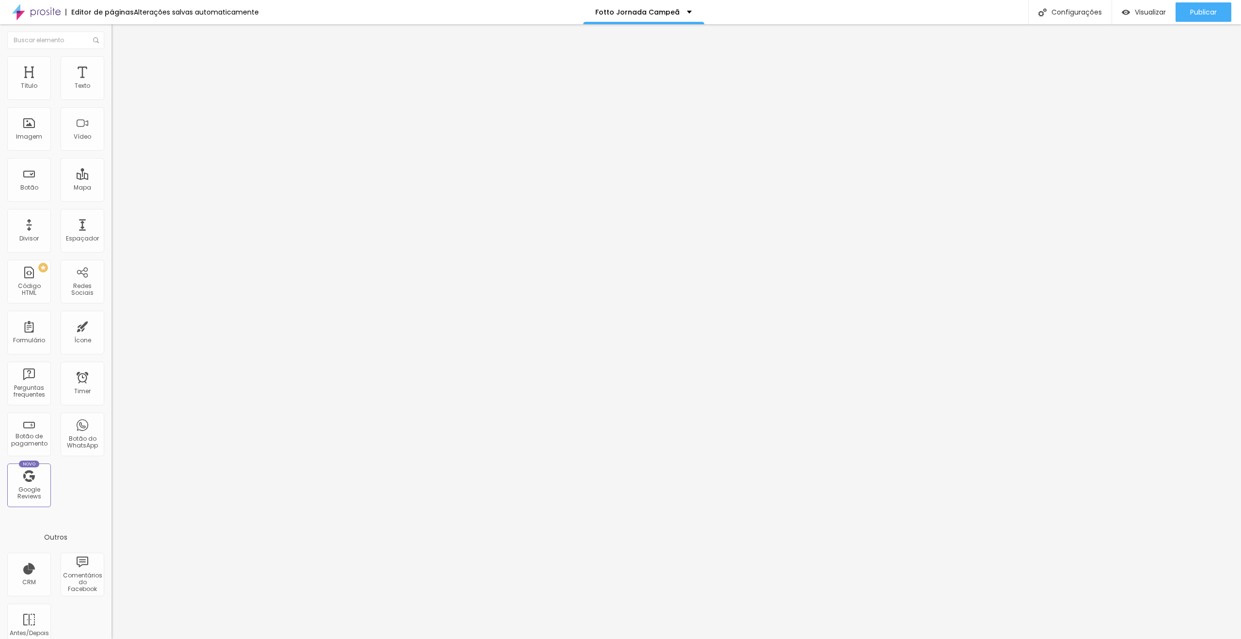
type input "8"
type input "9"
type input "10"
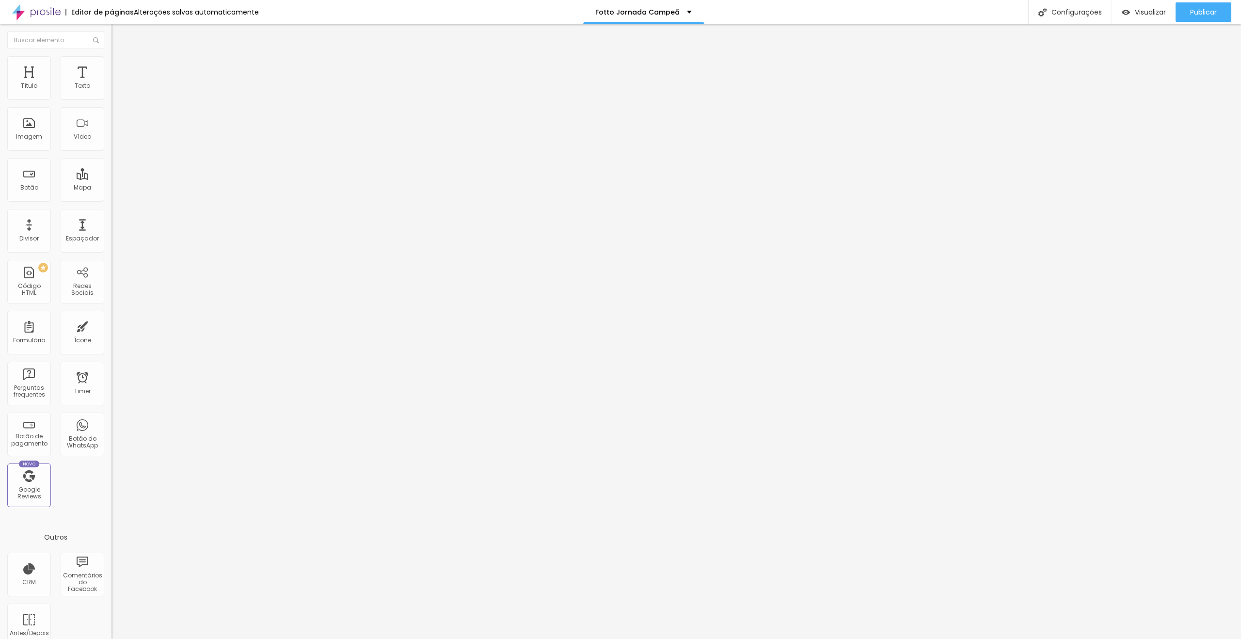
type input "11"
type input "12"
drag, startPoint x: 21, startPoint y: 96, endPoint x: 30, endPoint y: 98, distance: 8.9
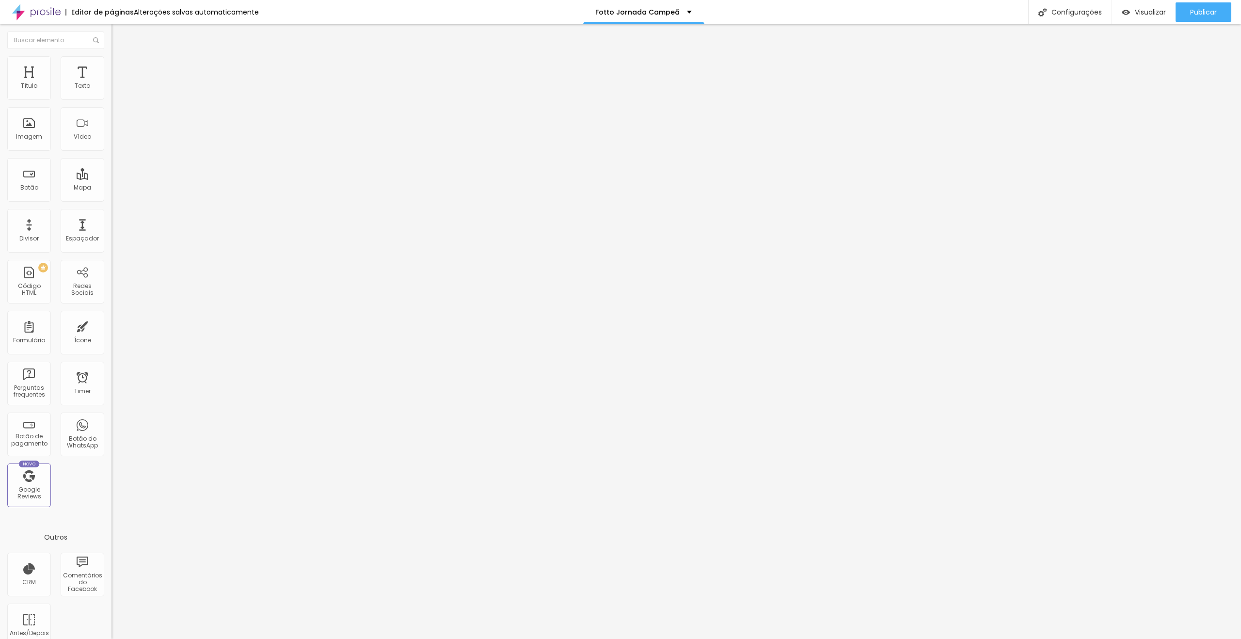
click at [111, 188] on input "range" at bounding box center [142, 192] width 63 height 8
drag, startPoint x: 27, startPoint y: 97, endPoint x: 33, endPoint y: 95, distance: 6.8
click at [111, 94] on div "12 Espaço de cima" at bounding box center [166, 144] width 111 height 137
type input "21"
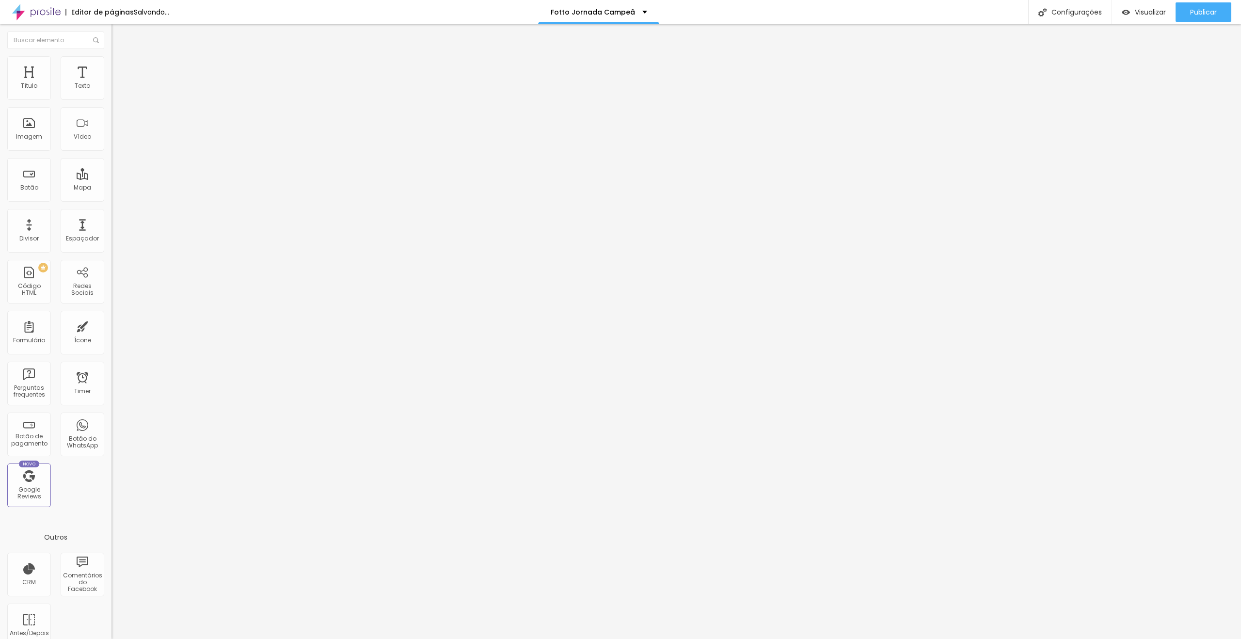
type input "18"
type input "0"
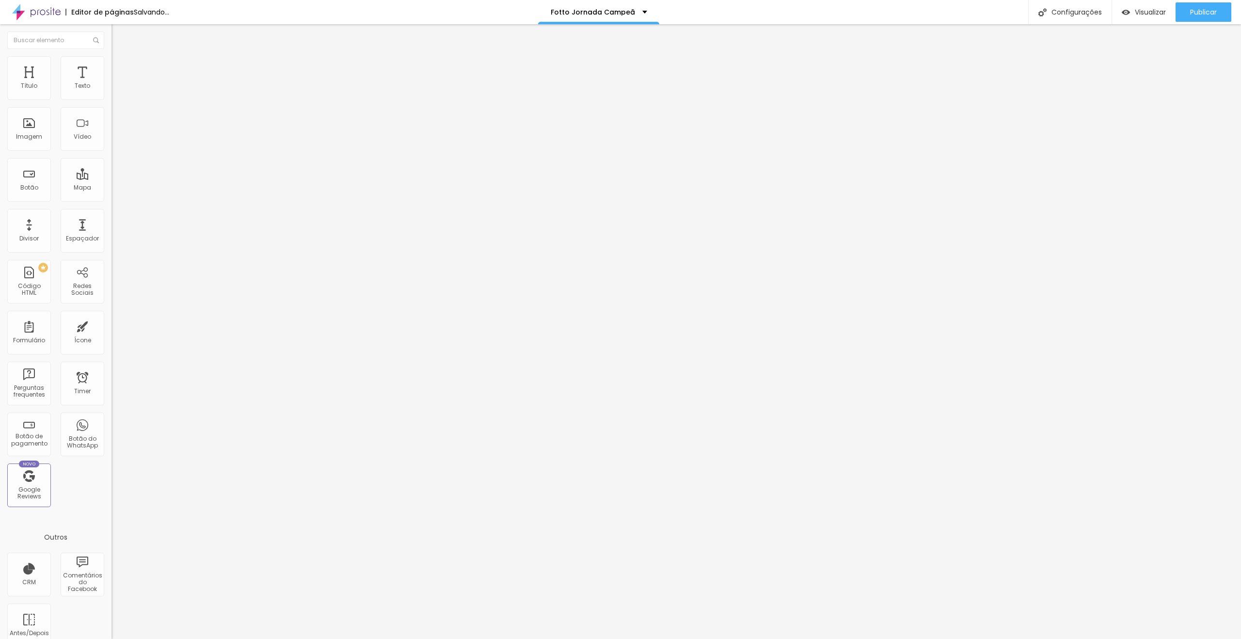
click at [111, 188] on input "range" at bounding box center [142, 192] width 63 height 8
click at [1207, 11] on span "Publicar" at bounding box center [1203, 12] width 27 height 8
click at [1186, 13] on button "Publicar" at bounding box center [1203, 11] width 56 height 19
